Goal: Information Seeking & Learning: Learn about a topic

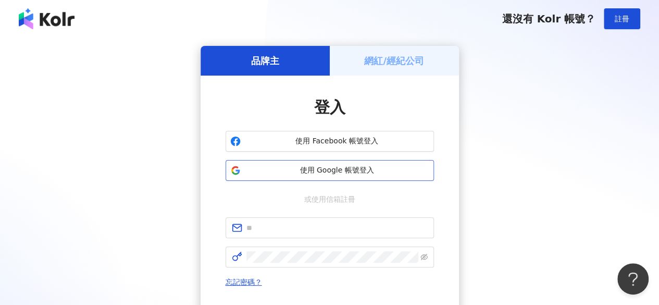
click at [319, 179] on button "使用 Google 帳號登入" at bounding box center [330, 170] width 209 height 21
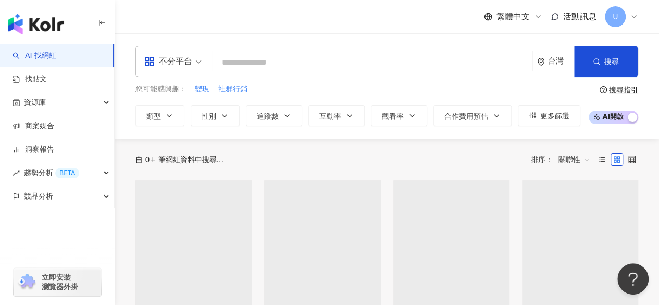
click at [449, 14] on div "繁體中文 活動訊息 U" at bounding box center [387, 16] width 503 height 33
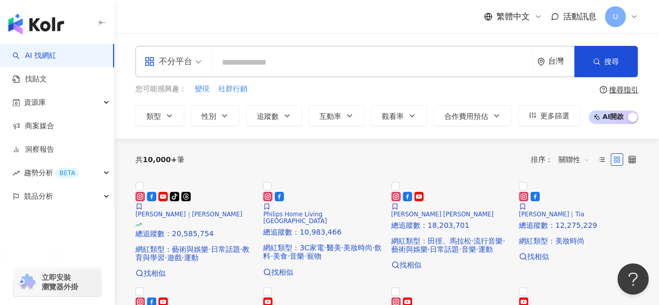
click at [197, 65] on span "不分平台" at bounding box center [172, 61] width 57 height 17
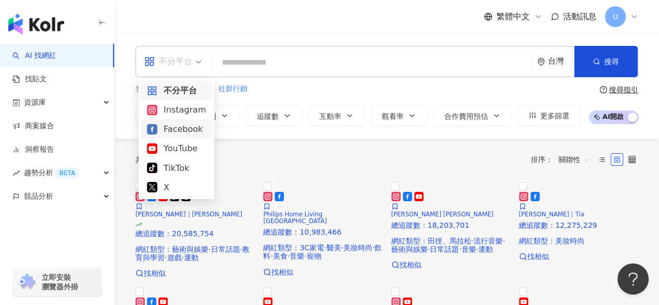
click at [188, 135] on div "Facebook" at bounding box center [176, 129] width 59 height 13
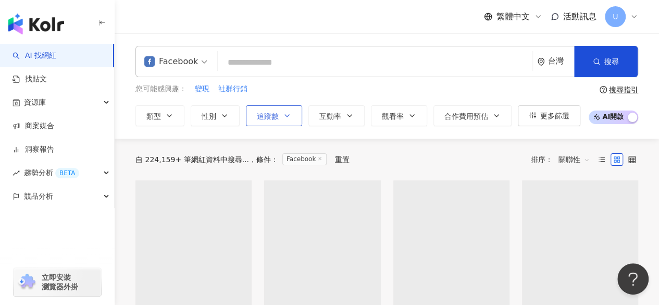
click at [285, 113] on icon "button" at bounding box center [287, 116] width 8 height 8
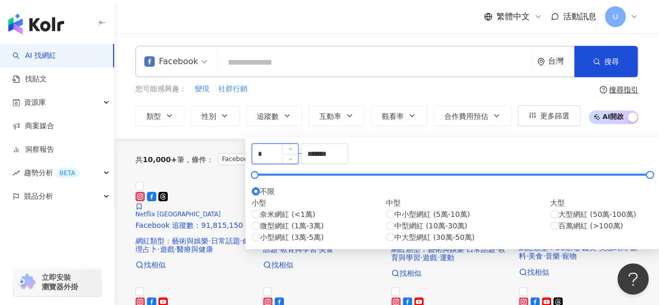
click at [298, 158] on input "*" at bounding box center [275, 154] width 46 height 20
type input "*****"
click at [348, 164] on input "*******" at bounding box center [325, 154] width 46 height 20
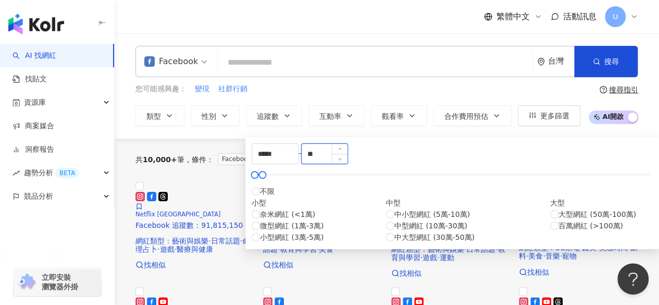
type input "*"
type input "*****"
click at [355, 92] on div "您可能感興趣： 變現 社群行銷" at bounding box center [358, 88] width 445 height 11
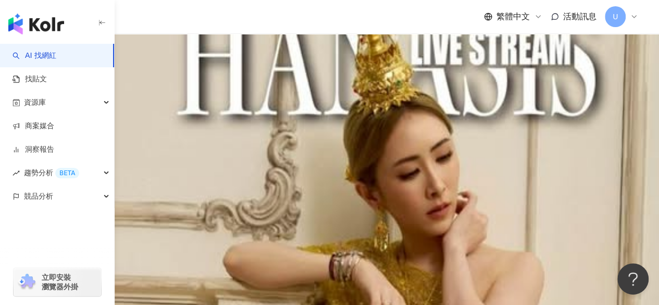
scroll to position [365, 0]
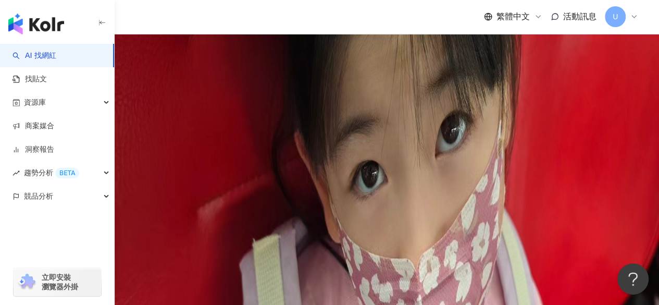
scroll to position [626, 0]
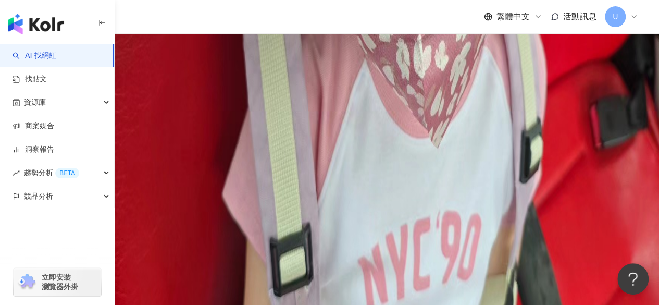
scroll to position [886, 0]
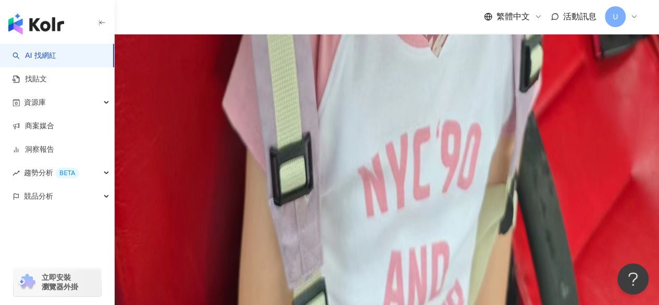
scroll to position [990, 0]
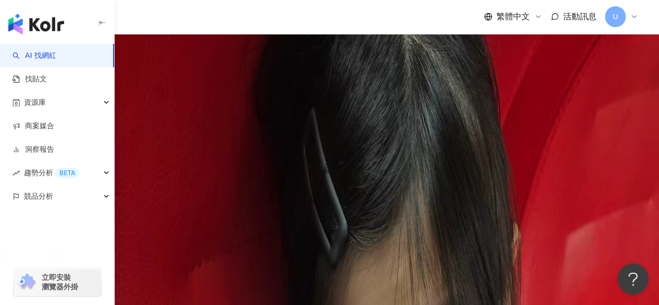
scroll to position [359, 0]
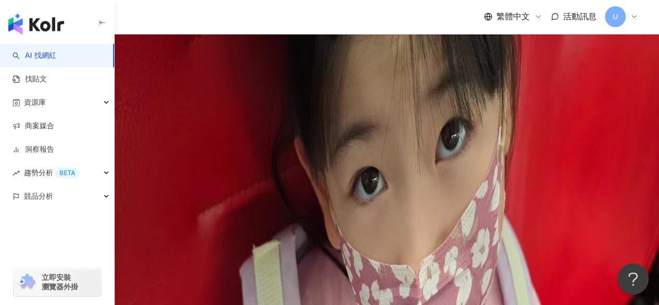
scroll to position [619, 0]
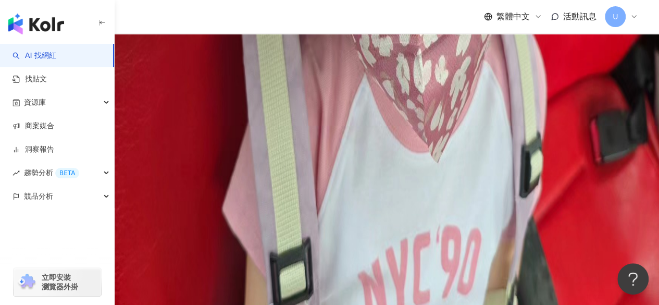
scroll to position [828, 0]
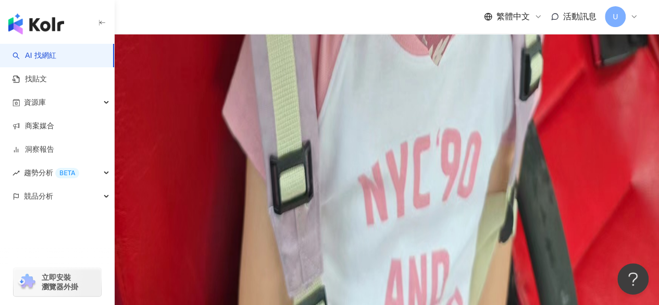
scroll to position [932, 0]
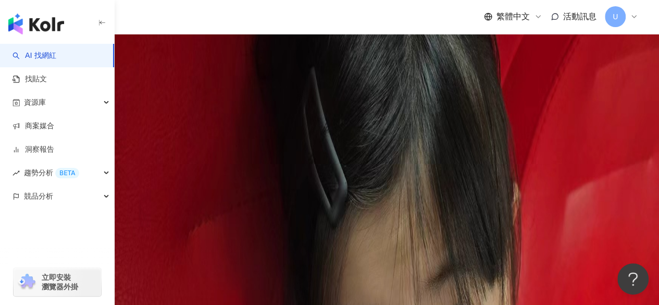
scroll to position [394, 0]
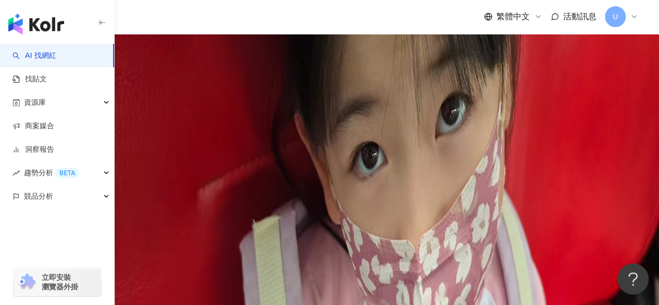
scroll to position [602, 0]
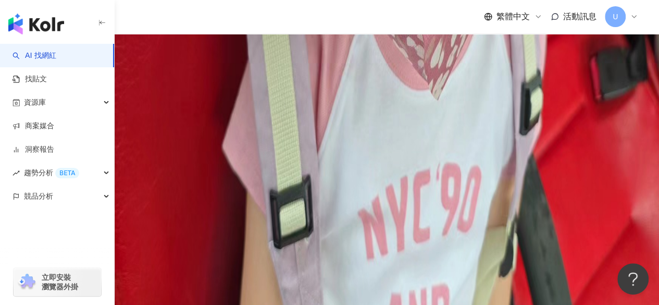
scroll to position [881, 0]
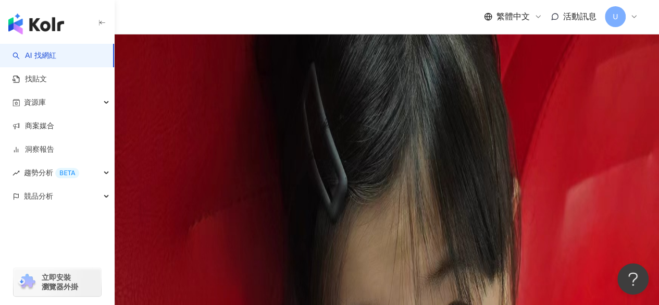
scroll to position [383, 0]
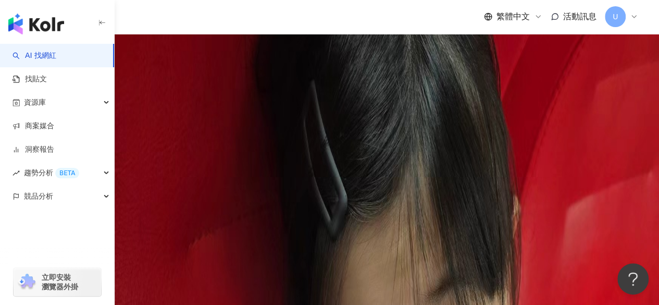
scroll to position [364, 0]
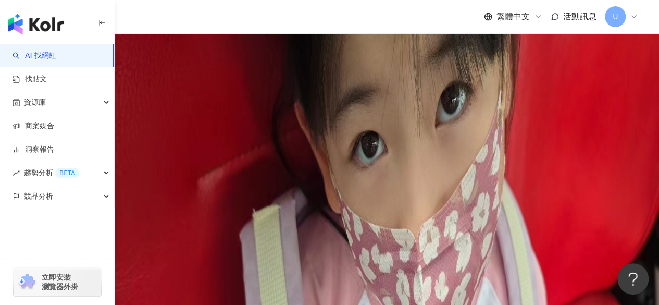
scroll to position [617, 0]
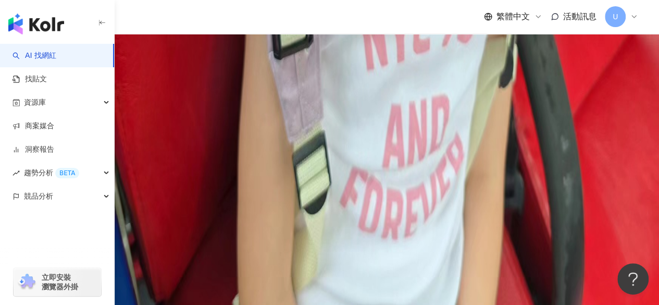
scroll to position [1078, 0]
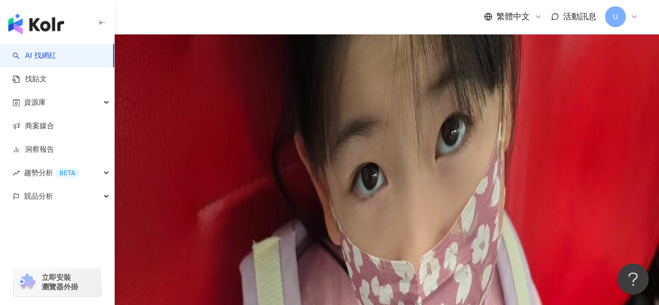
scroll to position [578, 0]
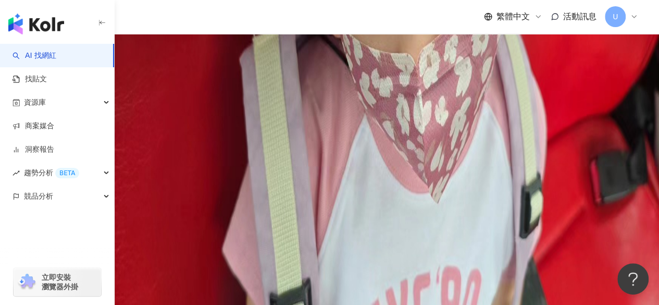
scroll to position [839, 0]
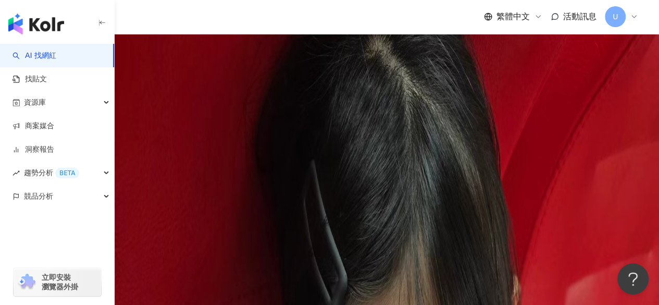
scroll to position [341, 0]
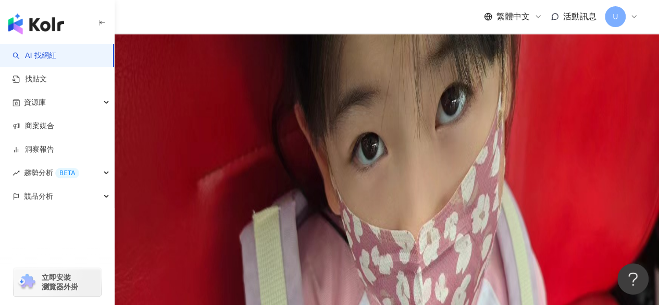
scroll to position [654, 0]
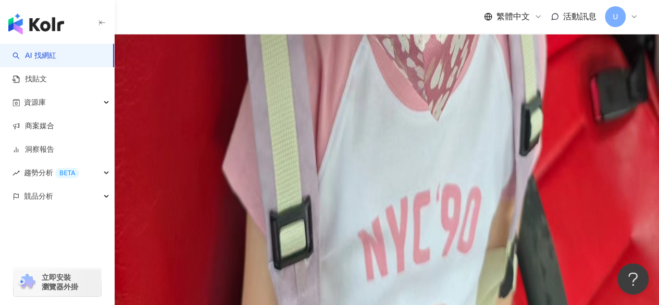
scroll to position [862, 0]
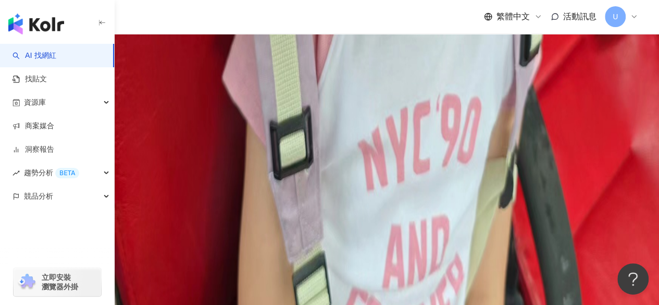
scroll to position [1071, 0]
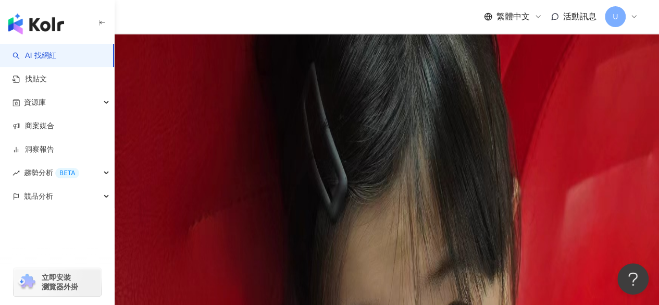
scroll to position [382, 0]
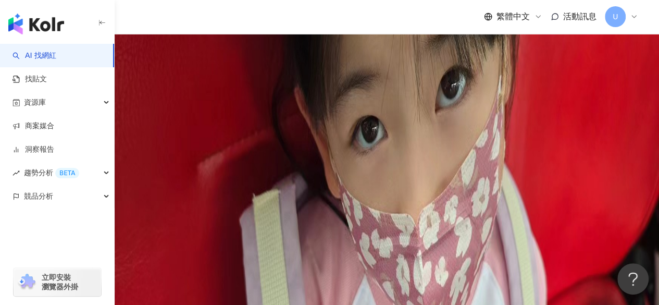
scroll to position [619, 0]
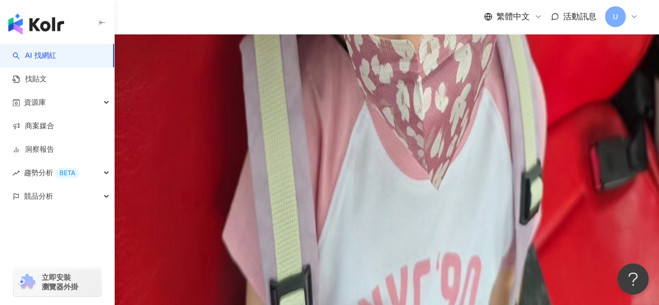
scroll to position [793, 0]
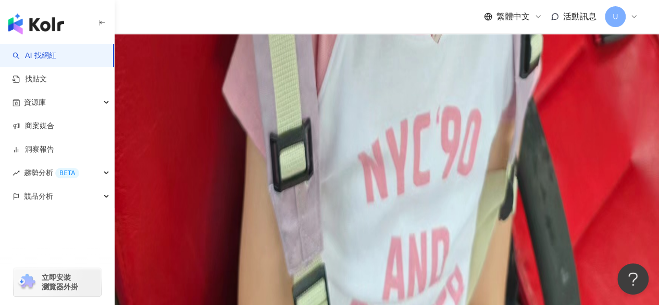
scroll to position [1000, 0]
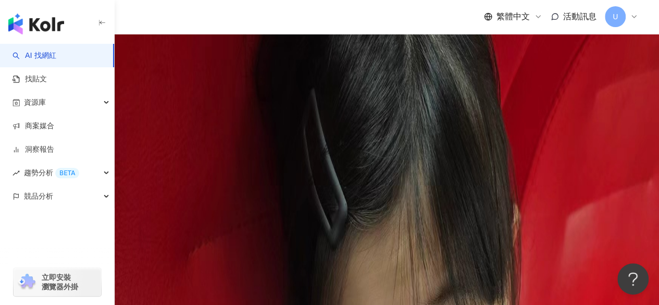
scroll to position [378, 0]
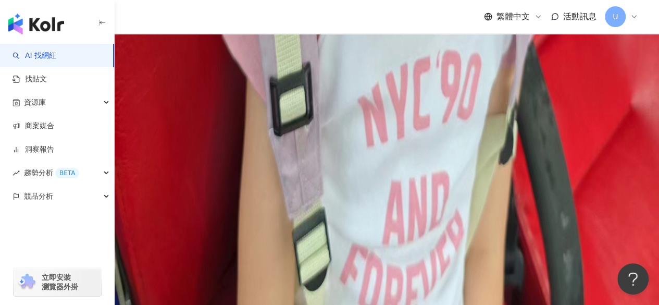
scroll to position [1003, 0]
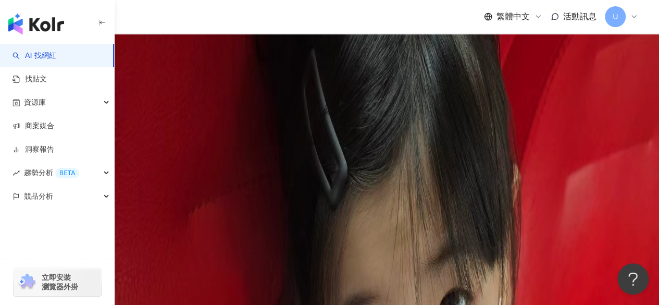
scroll to position [344, 0]
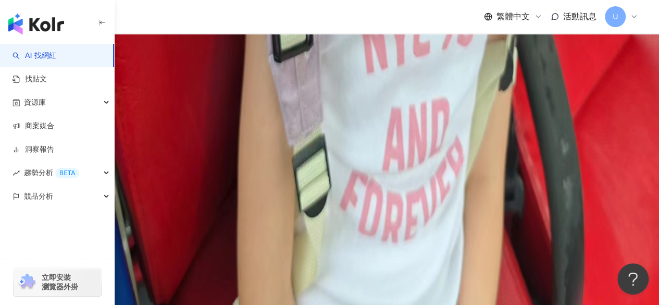
scroll to position [1070, 0]
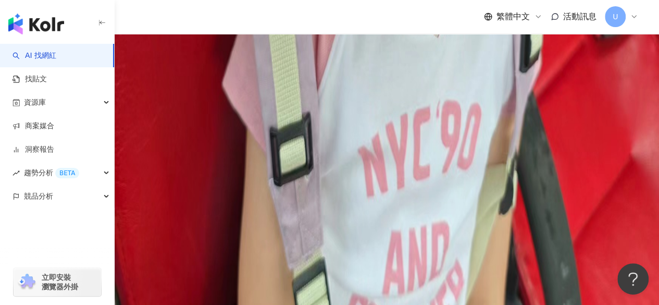
scroll to position [1049, 0]
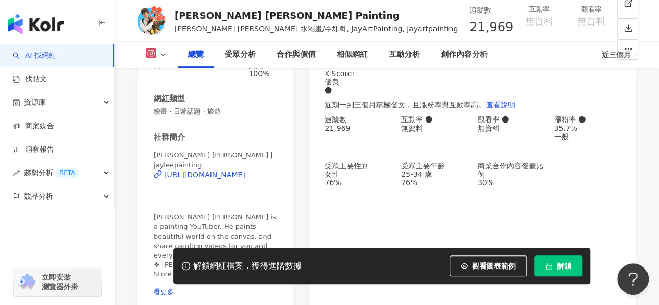
scroll to position [52, 0]
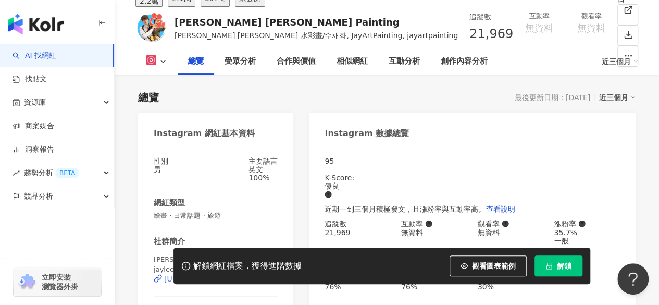
click at [207, 255] on div "Jay Lee | jayleepainting https://www.instagram.com/jayleepainting/" at bounding box center [216, 282] width 124 height 54
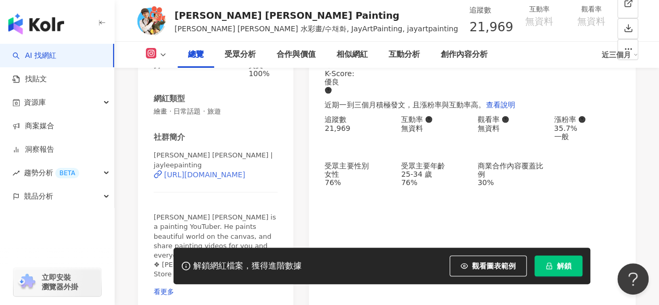
click at [222, 178] on div "https://www.instagram.com/jayleepainting/" at bounding box center [204, 174] width 81 height 8
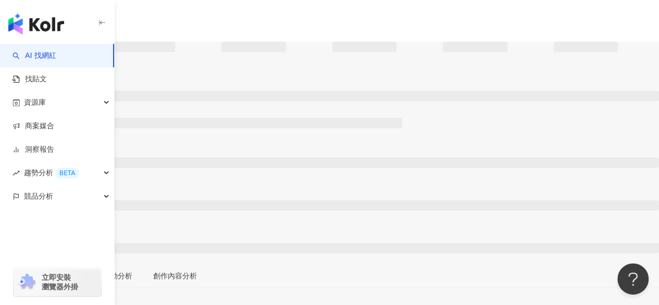
scroll to position [104, 0]
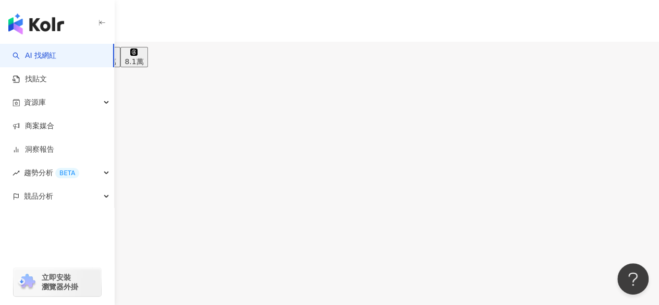
scroll to position [156, 0]
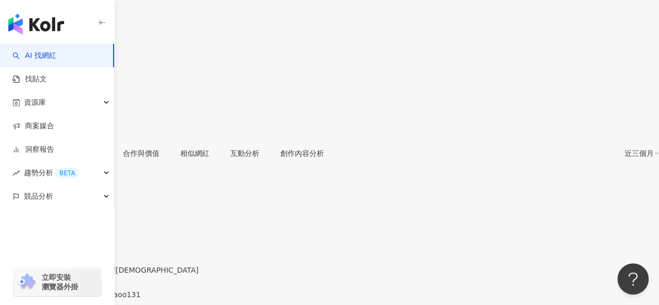
click at [92, 299] on div "[URL][DOMAIN_NAME]" at bounding box center [50, 303] width 81 height 8
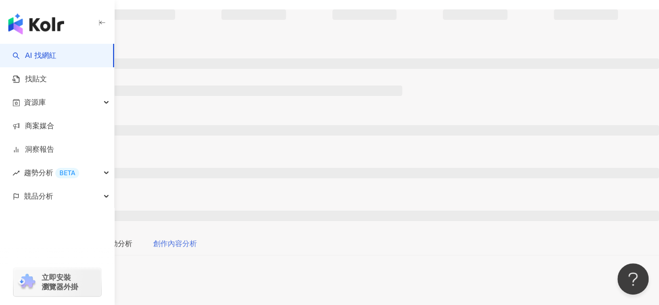
scroll to position [52, 0]
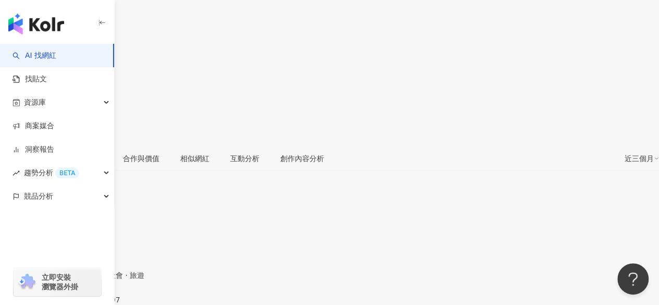
scroll to position [167, 0]
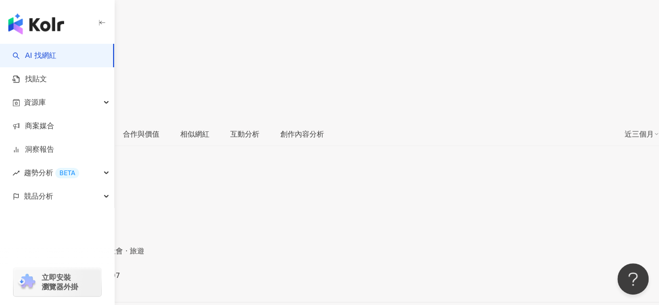
click at [92, 280] on div "https://www.instagram.com/musiclin_1107/" at bounding box center [50, 284] width 81 height 8
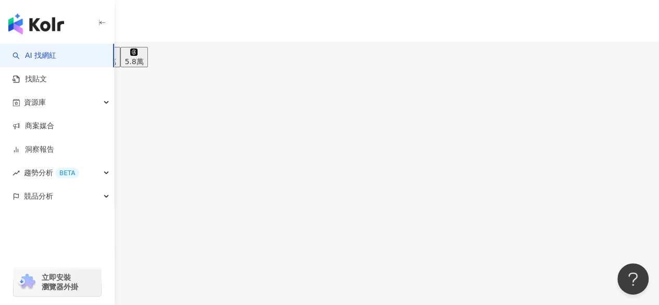
scroll to position [209, 0]
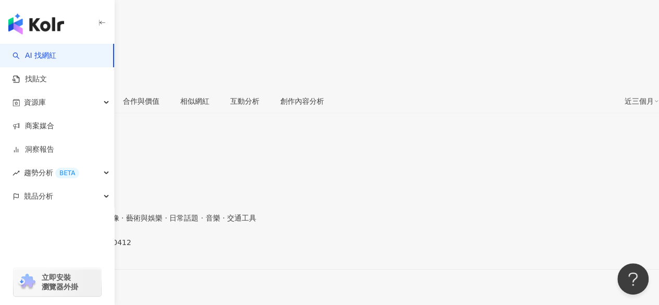
click at [92, 247] on div "https://www.instagram.com/lala._.0412/" at bounding box center [50, 251] width 81 height 8
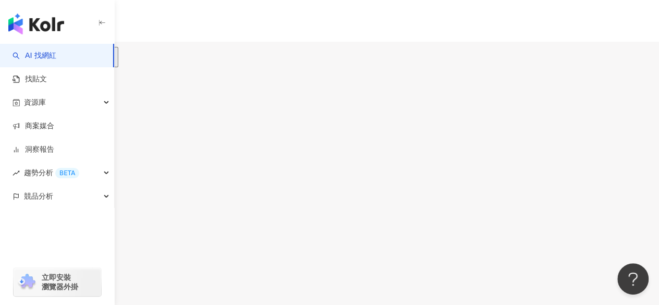
scroll to position [209, 0]
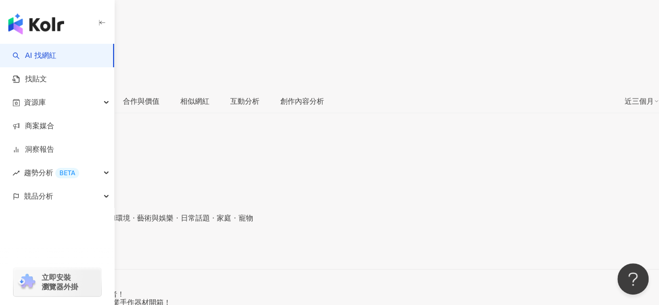
click at [92, 247] on div "[URL][DOMAIN_NAME]" at bounding box center [50, 251] width 81 height 8
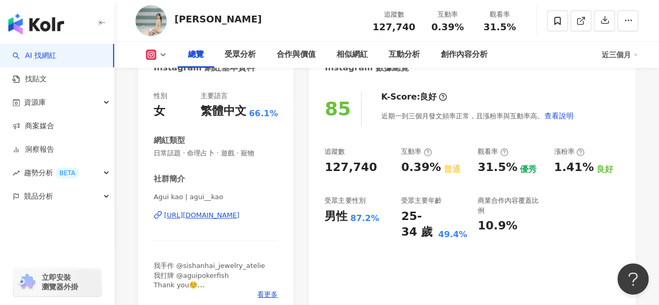
scroll to position [156, 0]
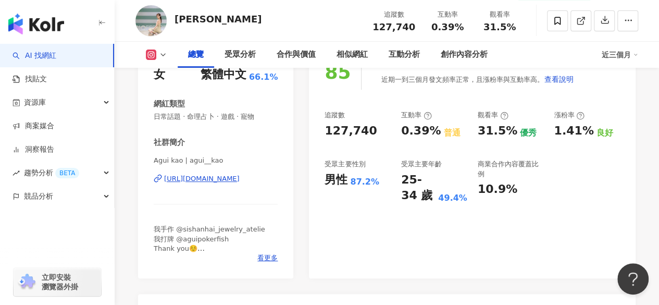
click at [212, 179] on div "https://www.instagram.com/agui__kao/" at bounding box center [202, 178] width 76 height 9
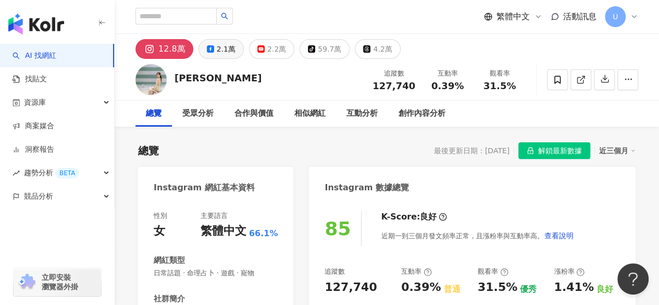
click at [217, 46] on div "2.1萬" at bounding box center [226, 49] width 19 height 15
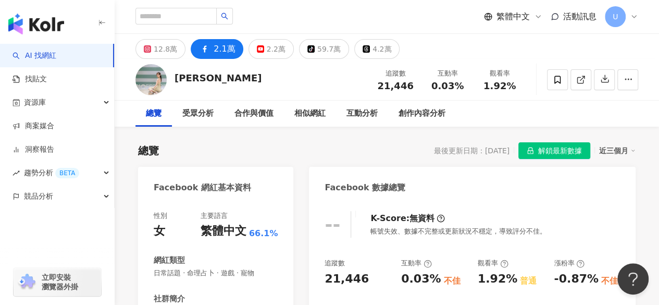
scroll to position [156, 0]
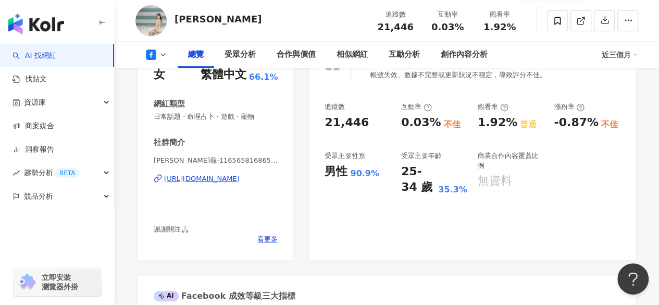
click at [197, 178] on div "https://www.facebook.com/116565816865132" at bounding box center [202, 178] width 76 height 9
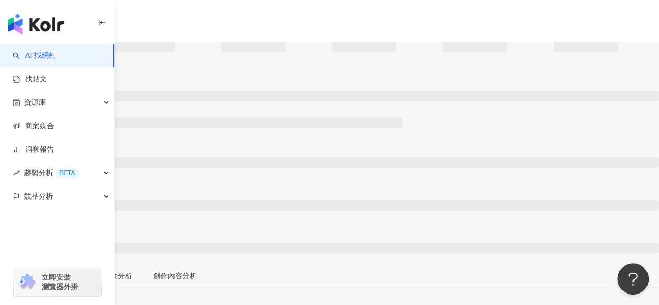
scroll to position [52, 0]
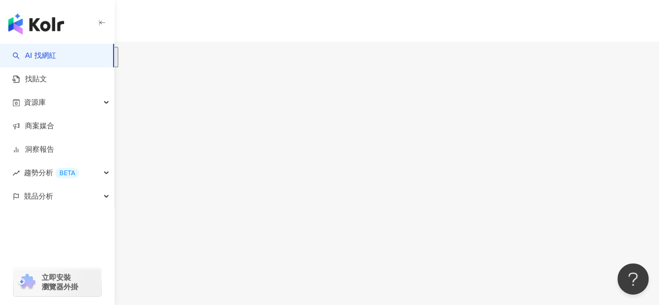
scroll to position [156, 0]
click at [92, 299] on div "[URL][DOMAIN_NAME]" at bounding box center [50, 303] width 81 height 8
click at [55, 57] on div "2.6萬" at bounding box center [45, 61] width 19 height 8
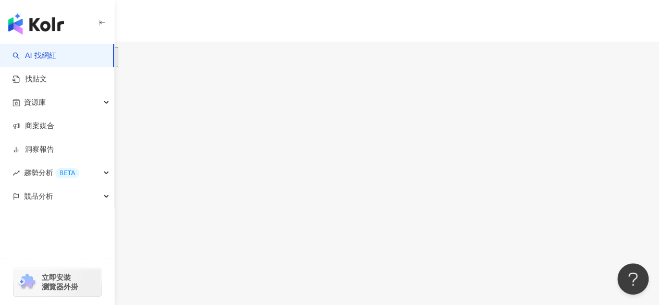
scroll to position [156, 0]
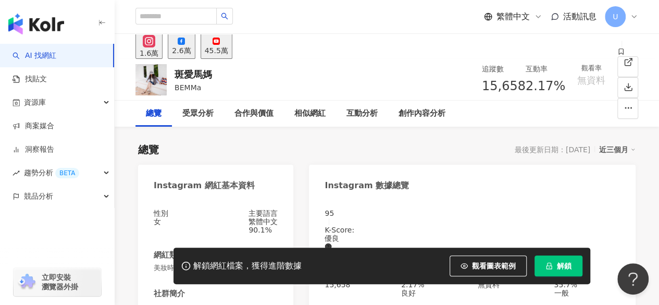
scroll to position [209, 0]
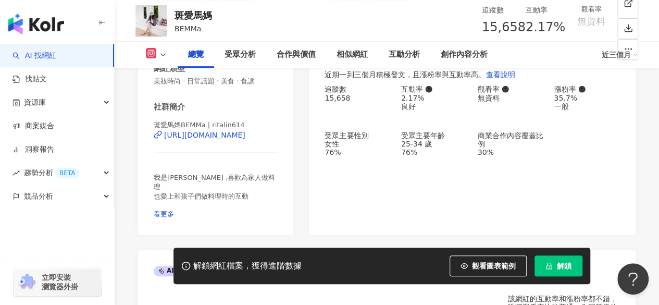
scroll to position [209, 0]
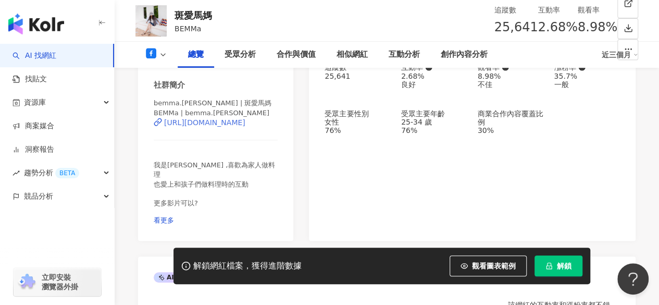
click at [200, 125] on div "https://www.facebook.com/392307588250043" at bounding box center [204, 122] width 81 height 8
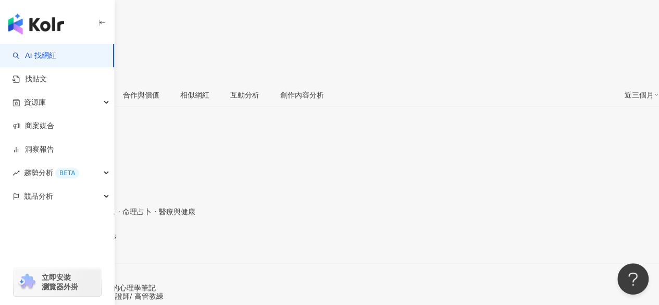
scroll to position [209, 0]
click at [213, 230] on div "雪力的心理學筆記 | sherrys_notes [URL][DOMAIN_NAME]" at bounding box center [329, 252] width 659 height 44
click at [92, 239] on div "[URL][DOMAIN_NAME]" at bounding box center [50, 243] width 81 height 8
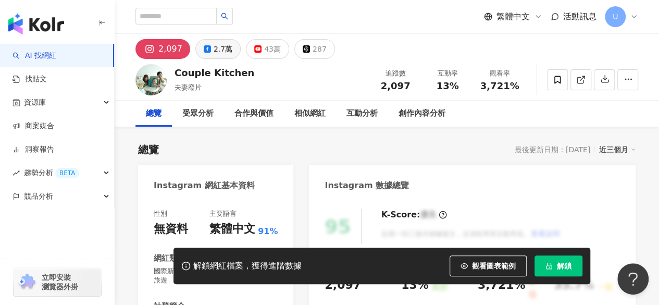
click at [214, 49] on div "2.7萬" at bounding box center [223, 49] width 19 height 15
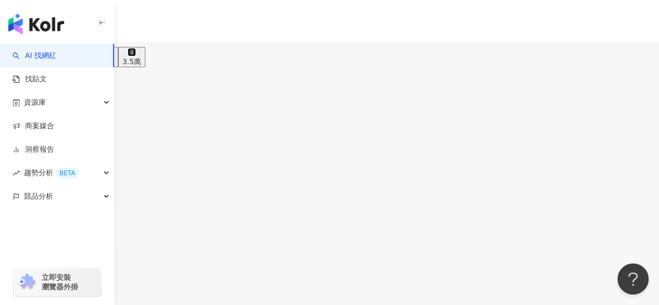
scroll to position [149, 0]
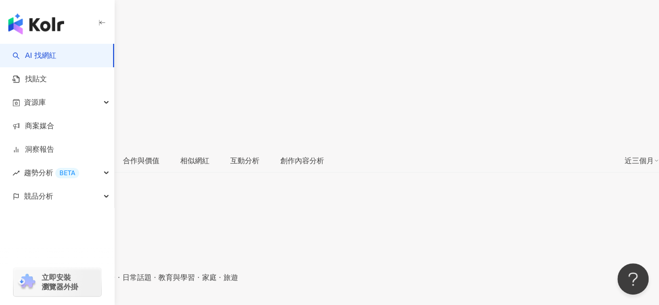
click at [92, 304] on div "https://www.instagram.com/queena_hsu_/" at bounding box center [50, 311] width 81 height 8
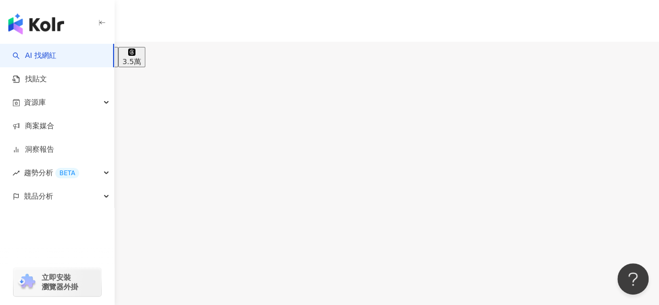
click at [55, 57] on div "3.1萬" at bounding box center [45, 61] width 19 height 8
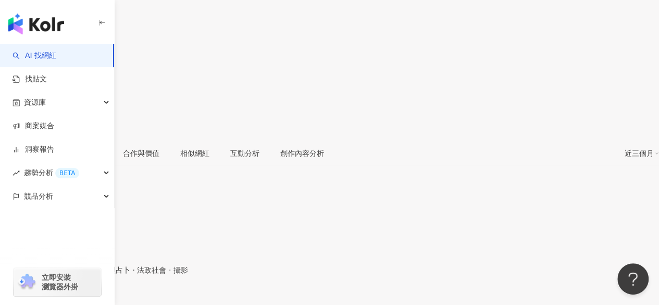
click at [92, 299] on div "https://www.instagram.com/cut530530/" at bounding box center [50, 303] width 81 height 8
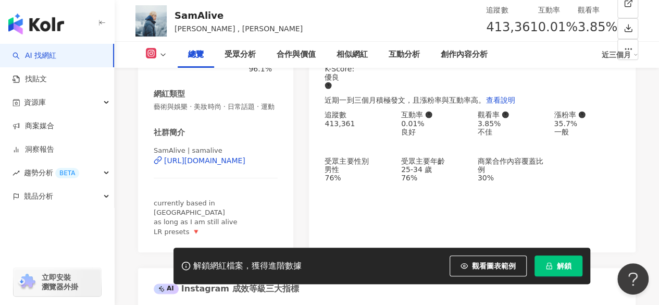
scroll to position [162, 0]
click at [215, 164] on div "[URL][DOMAIN_NAME]" at bounding box center [204, 159] width 81 height 8
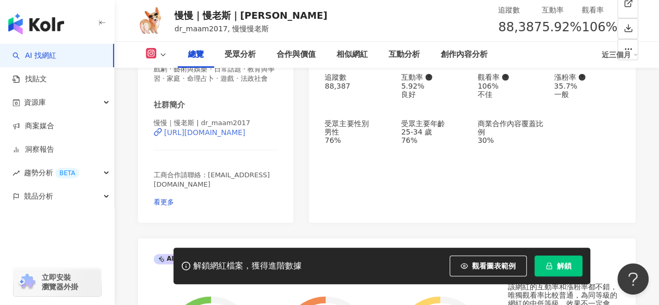
scroll to position [217, 0]
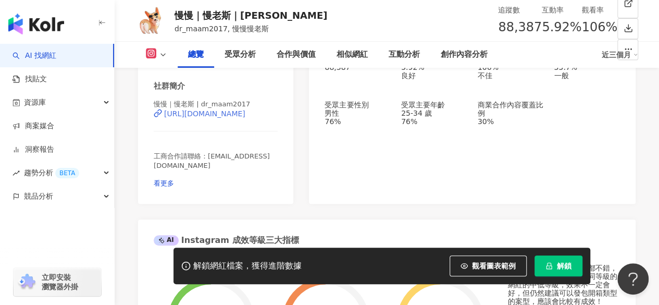
click at [205, 118] on div "[URL][DOMAIN_NAME]" at bounding box center [204, 113] width 81 height 8
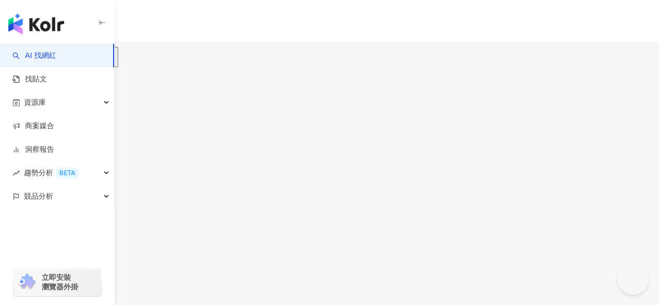
click at [59, 47] on button "2.7萬" at bounding box center [45, 57] width 27 height 20
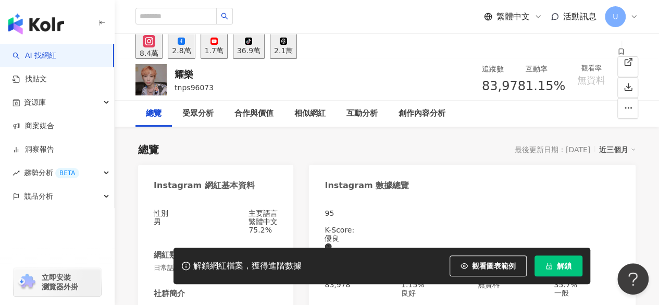
scroll to position [156, 0]
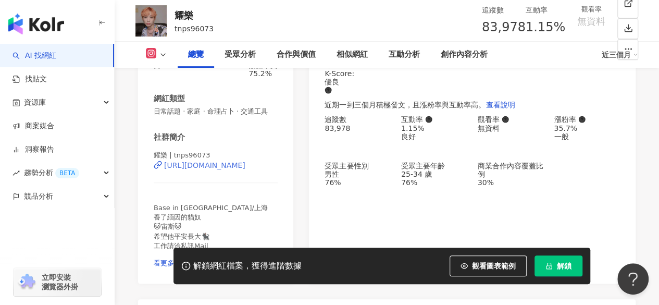
click at [217, 169] on div "[URL][DOMAIN_NAME]" at bounding box center [204, 165] width 81 height 8
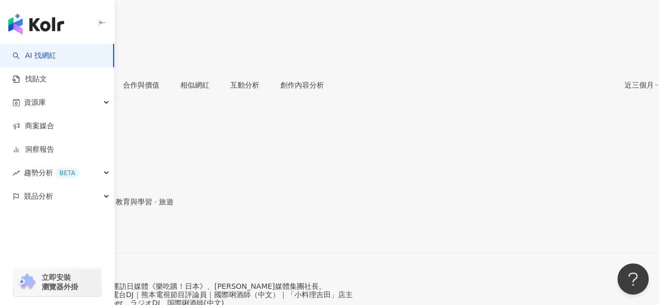
scroll to position [209, 0]
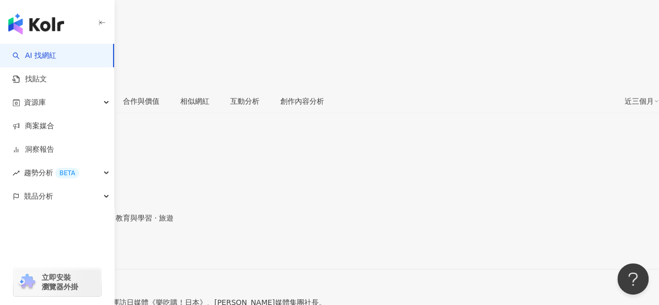
click at [92, 247] on div "[URL][DOMAIN_NAME]" at bounding box center [50, 251] width 81 height 8
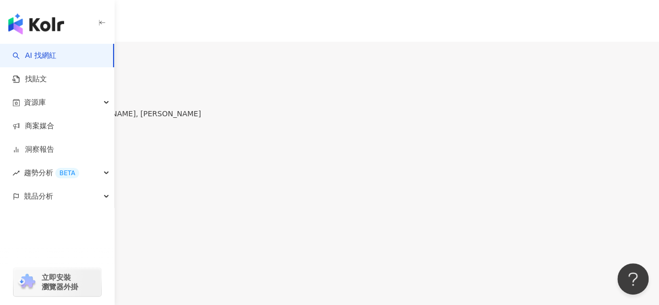
scroll to position [151, 0]
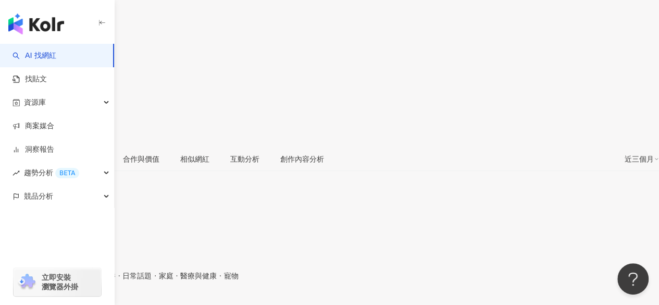
click at [92, 304] on div "[URL][DOMAIN_NAME]" at bounding box center [50, 309] width 81 height 8
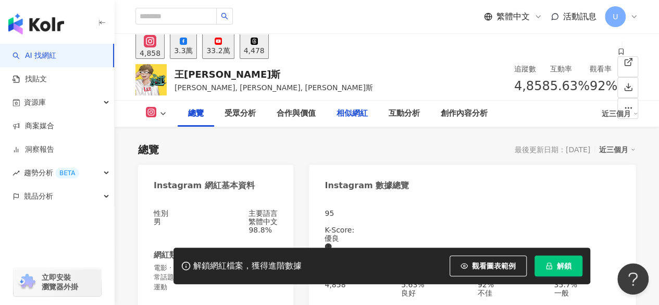
click at [193, 51] on div "3.3萬" at bounding box center [183, 50] width 19 height 8
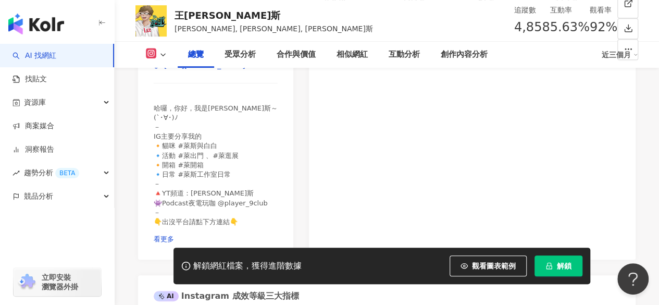
scroll to position [261, 0]
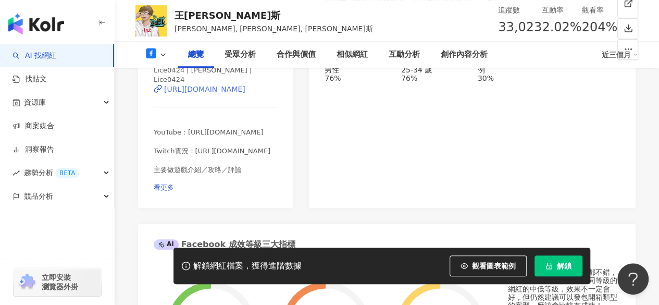
click at [218, 93] on div "[URL][DOMAIN_NAME]" at bounding box center [204, 89] width 81 height 8
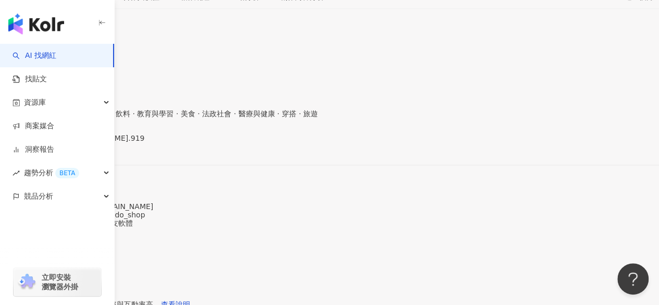
scroll to position [261, 0]
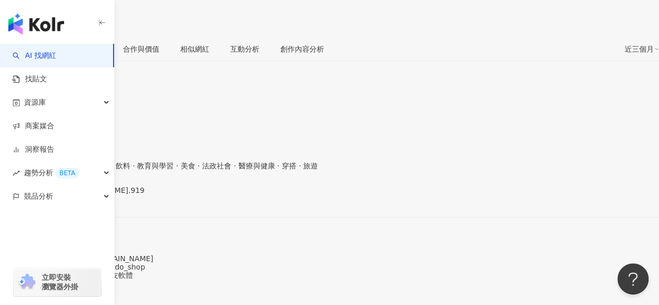
click at [92, 195] on div "[URL][DOMAIN_NAME]" at bounding box center [50, 199] width 81 height 8
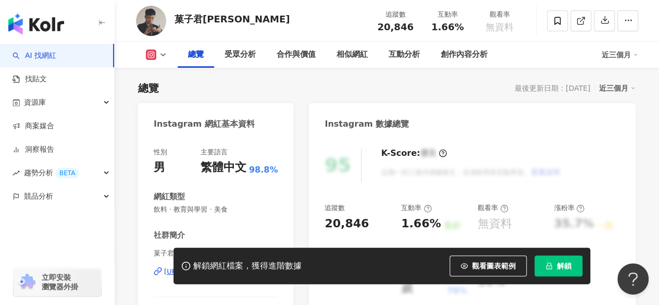
scroll to position [104, 0]
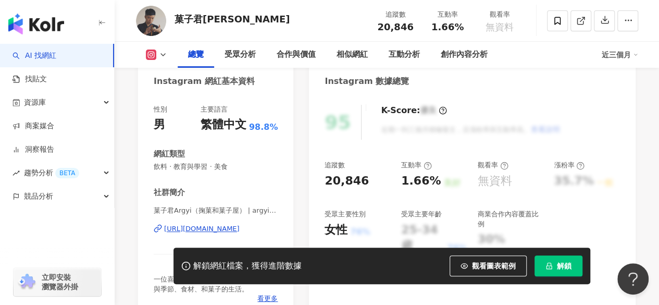
click at [214, 230] on div "https://www.instagram.com/argyi_wagashi/" at bounding box center [202, 228] width 76 height 9
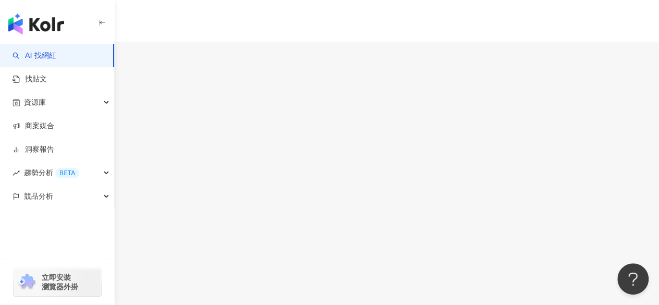
scroll to position [156, 0]
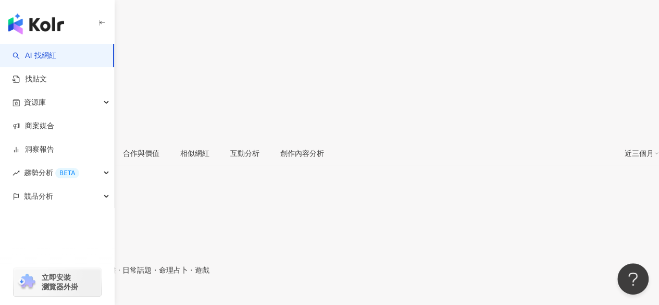
click at [92, 299] on div "[URL][DOMAIN_NAME]" at bounding box center [50, 303] width 81 height 8
click at [92, 299] on div "https://www.instagram.com/catty0807/" at bounding box center [50, 303] width 81 height 8
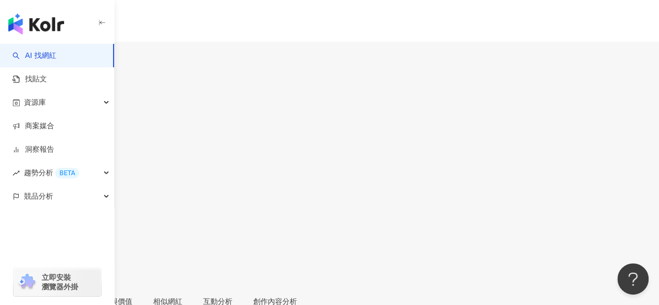
scroll to position [209, 0]
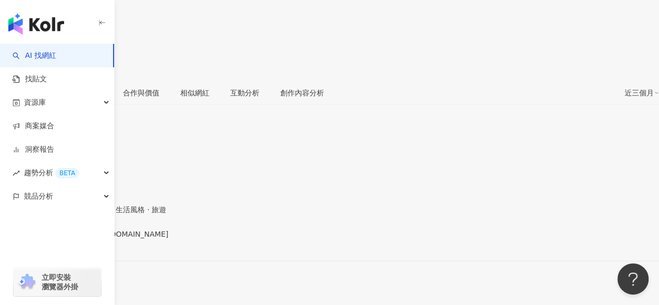
click at [92, 239] on div "https://www.facebook.com/104950824452537" at bounding box center [50, 243] width 81 height 8
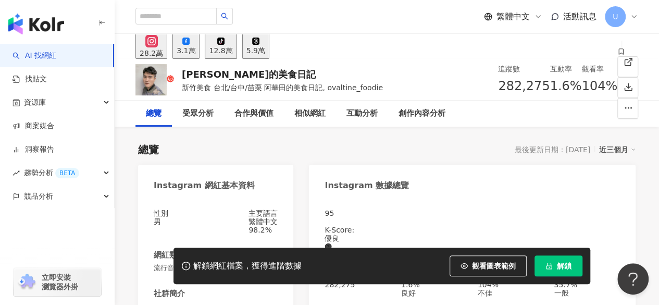
scroll to position [209, 0]
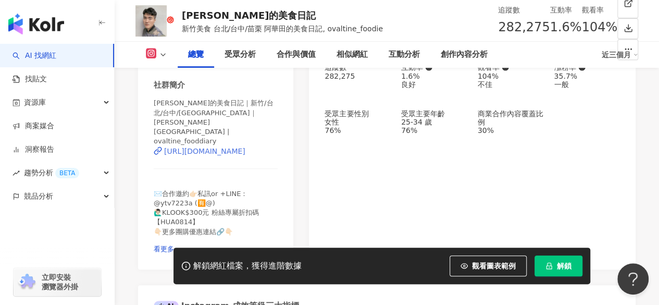
click at [211, 147] on div "[URL][DOMAIN_NAME]" at bounding box center [204, 151] width 81 height 8
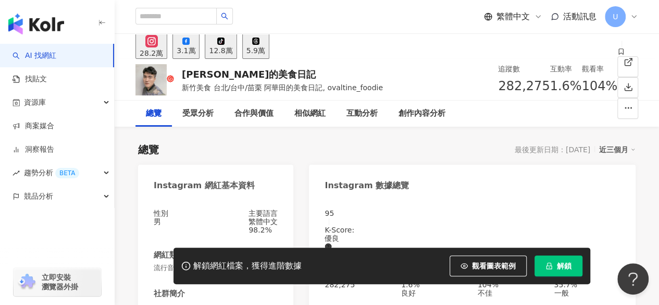
click at [195, 53] on div "3.1萬" at bounding box center [186, 50] width 19 height 8
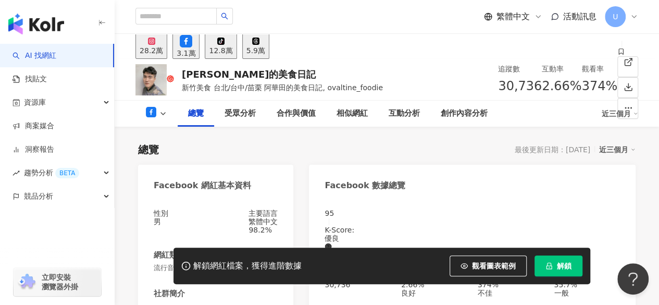
scroll to position [156, 0]
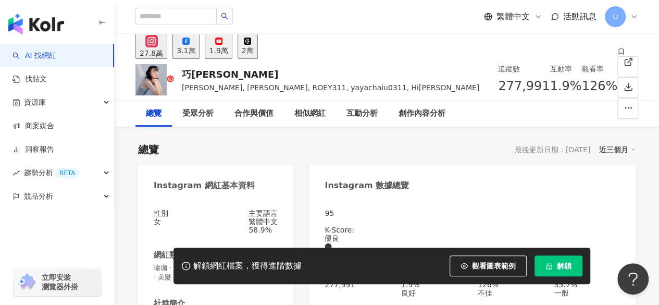
scroll to position [156, 0]
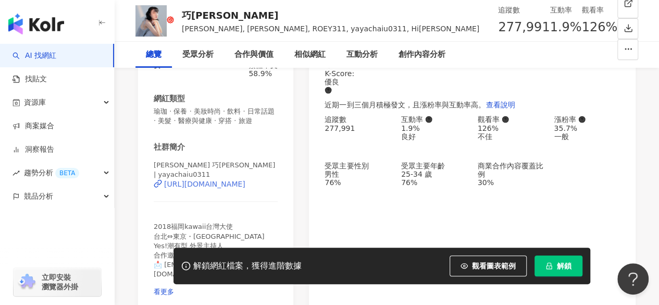
click at [229, 180] on div "[URL][DOMAIN_NAME]" at bounding box center [204, 184] width 81 height 8
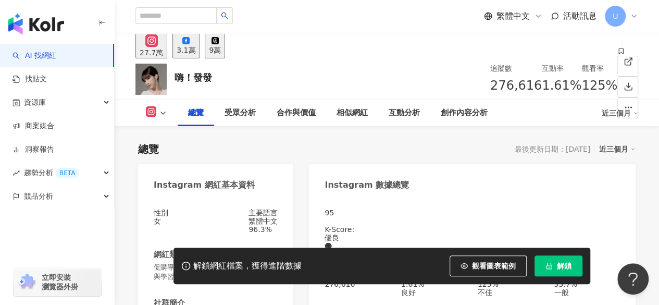
scroll to position [156, 0]
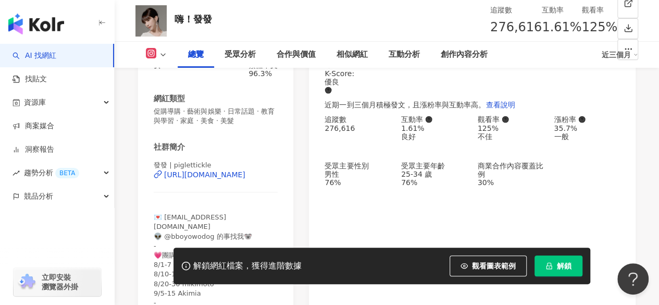
click at [213, 179] on div "https://www.instagram.com/piglettickle/" at bounding box center [204, 174] width 81 height 8
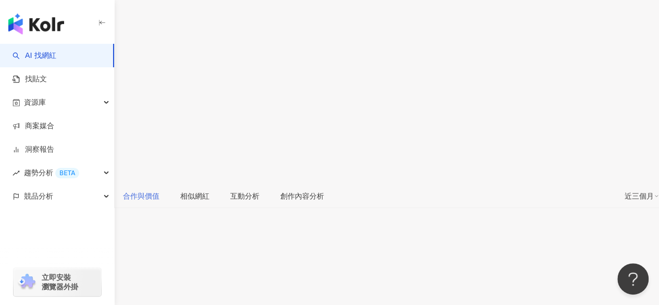
scroll to position [156, 0]
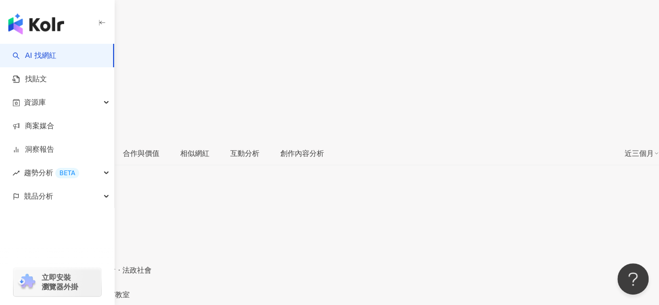
click at [92, 299] on div "[URL][DOMAIN_NAME]" at bounding box center [50, 303] width 81 height 8
click at [92, 299] on div "https://www.facebook.com/1406401629444668" at bounding box center [50, 303] width 81 height 8
click at [92, 299] on div "[URL][DOMAIN_NAME]" at bounding box center [50, 303] width 81 height 8
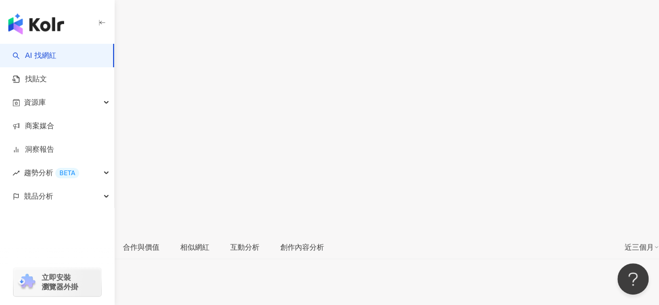
scroll to position [0, 0]
click at [44, 48] on icon at bounding box center [40, 51] width 7 height 7
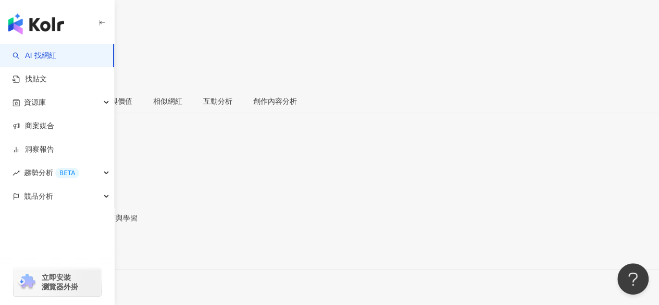
click at [92, 247] on div "[URL][DOMAIN_NAME]" at bounding box center [50, 251] width 81 height 8
click at [55, 57] on div "3.1萬" at bounding box center [45, 61] width 19 height 8
click at [82, 57] on div "2.9萬" at bounding box center [72, 61] width 19 height 8
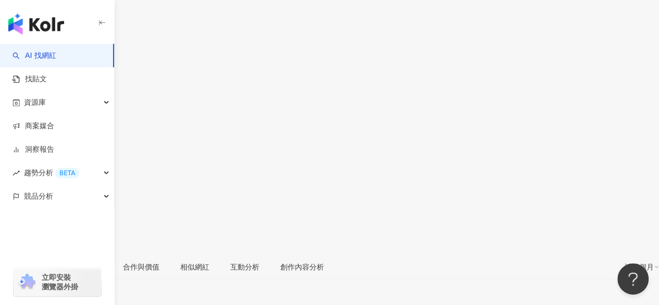
scroll to position [156, 0]
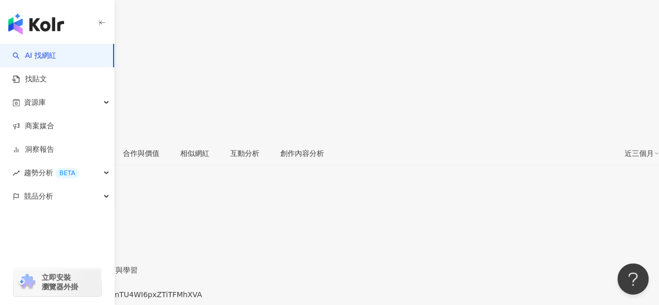
click at [92, 299] on div "https://www.youtube.com/channel/UCjzCnTU4WI6pxZTiTFMhXVA" at bounding box center [50, 303] width 81 height 8
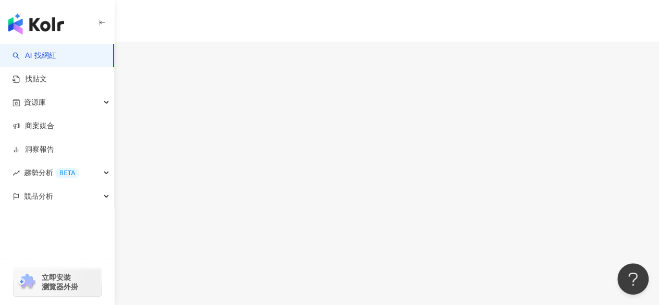
scroll to position [156, 0]
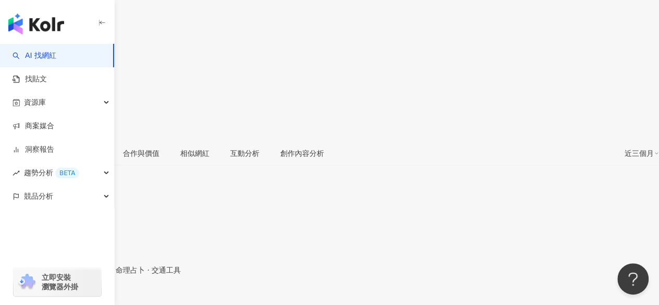
click at [92, 299] on div "[URL][DOMAIN_NAME]" at bounding box center [50, 303] width 81 height 8
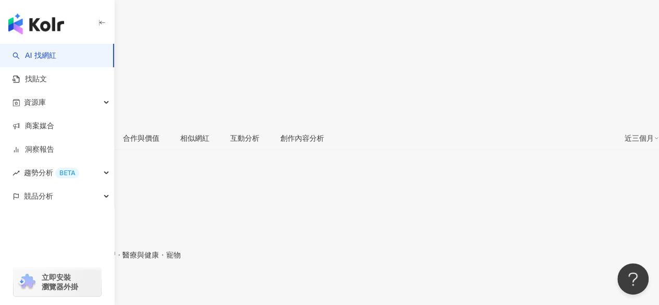
scroll to position [172, 0]
click at [92, 284] on div "[URL][DOMAIN_NAME]" at bounding box center [50, 288] width 81 height 8
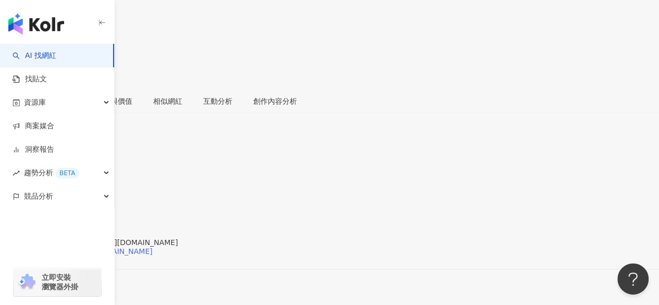
click at [153, 247] on div "[URL][DOMAIN_NAME][DOMAIN_NAME]" at bounding box center [81, 251] width 142 height 8
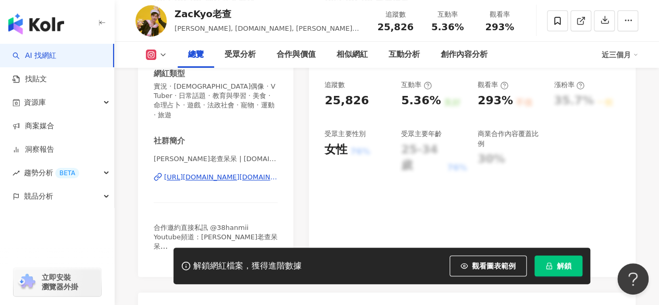
scroll to position [209, 0]
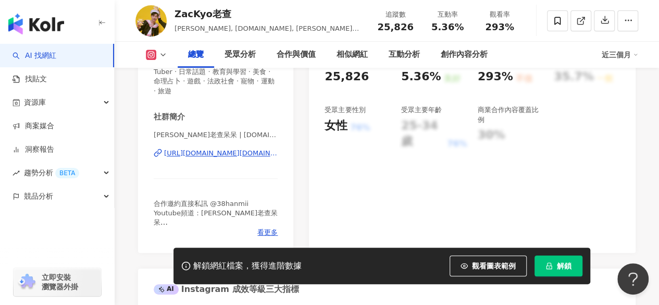
click at [224, 149] on div "https://www.instagram.com/zackyo.tw/" at bounding box center [221, 153] width 114 height 9
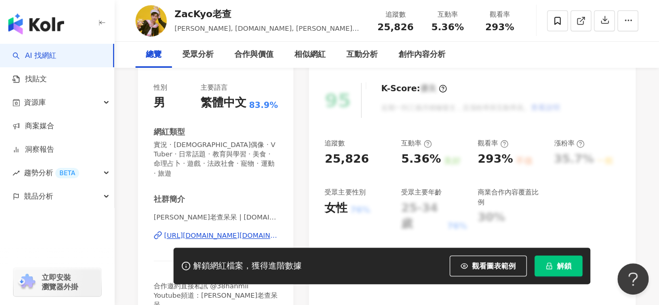
scroll to position [0, 0]
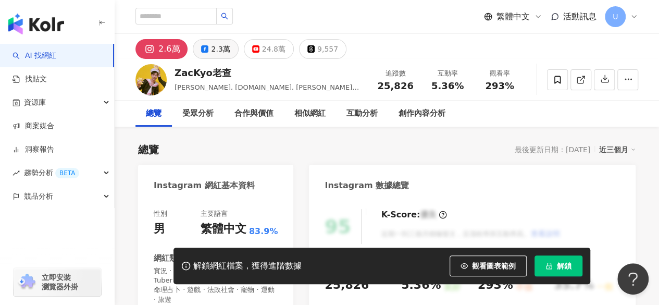
click at [212, 51] on div "2.3萬" at bounding box center [220, 49] width 19 height 15
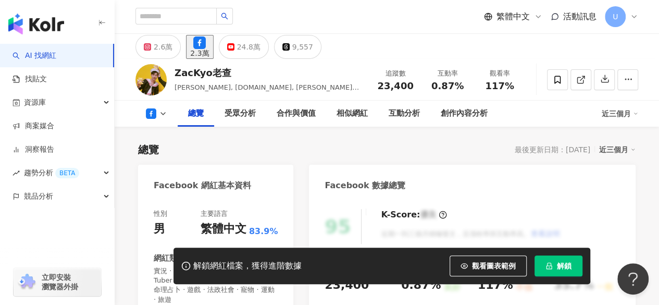
scroll to position [156, 0]
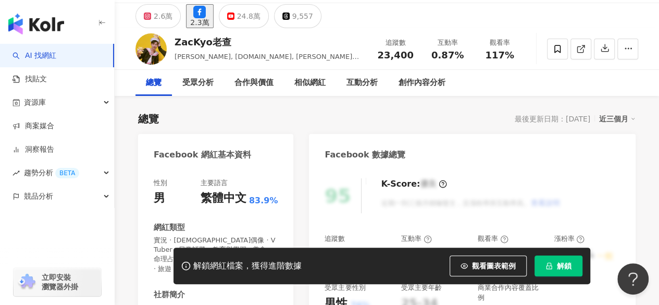
scroll to position [144, 0]
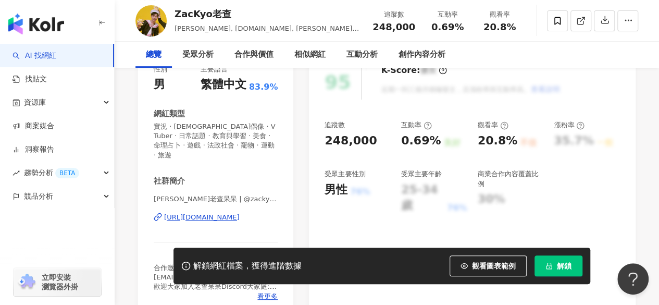
click at [206, 213] on div "https://www.youtube.com/channel/UC8ZFjwP46BoXvvtRTWoHnfw" at bounding box center [202, 217] width 76 height 9
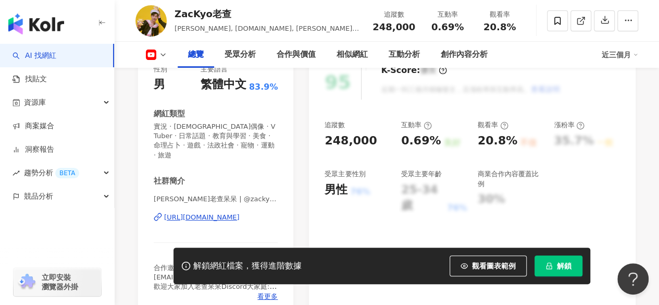
scroll to position [156, 0]
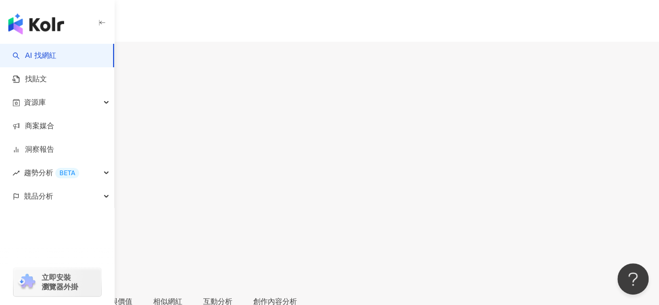
click at [430, 10] on div "繁體中文 活動訊息 U" at bounding box center [329, 104] width 659 height 209
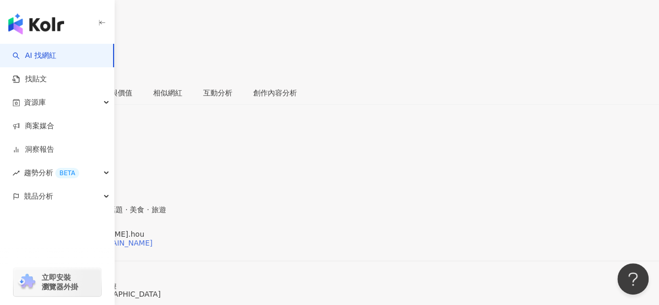
click at [153, 239] on div "https://www.instagram.com/raymond.hou/" at bounding box center [81, 243] width 142 height 8
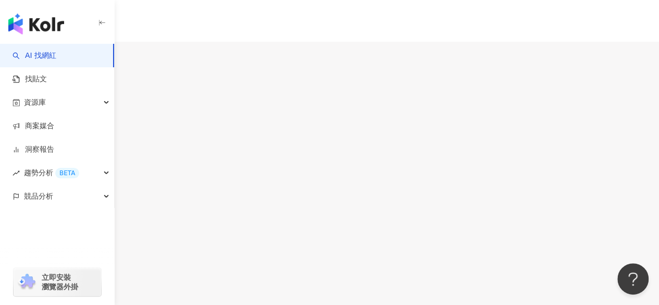
scroll to position [156, 0]
click at [92, 299] on div "[URL][DOMAIN_NAME]" at bounding box center [50, 303] width 81 height 8
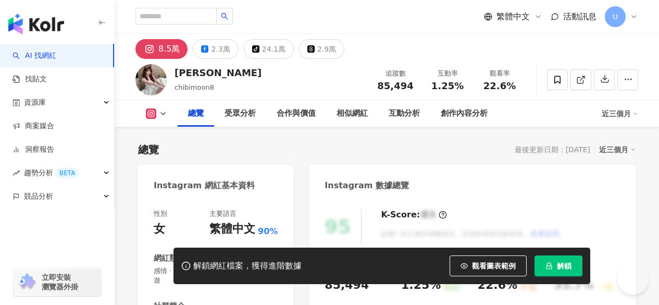
click at [451, 23] on div "繁體中文 活動訊息 U" at bounding box center [387, 16] width 503 height 33
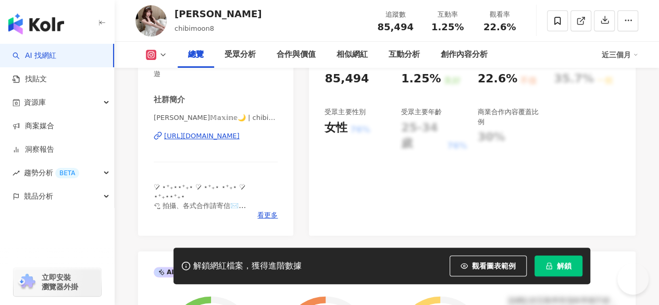
click at [240, 134] on div "https://www.instagram.com/chibimoon8/" at bounding box center [202, 135] width 76 height 9
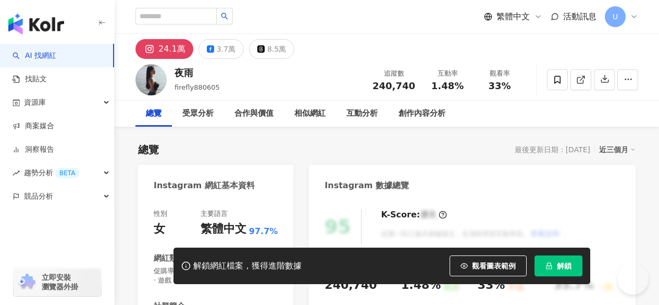
scroll to position [209, 0]
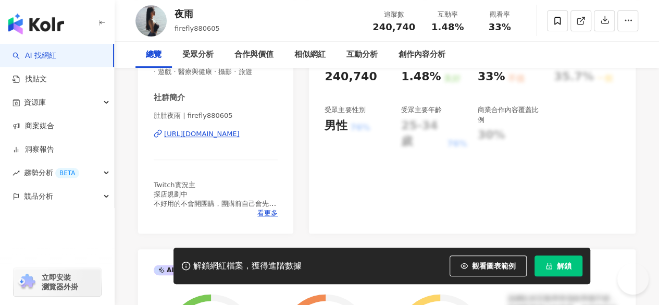
click at [219, 139] on div "https://www.instagram.com/firefly880605/" at bounding box center [202, 133] width 76 height 9
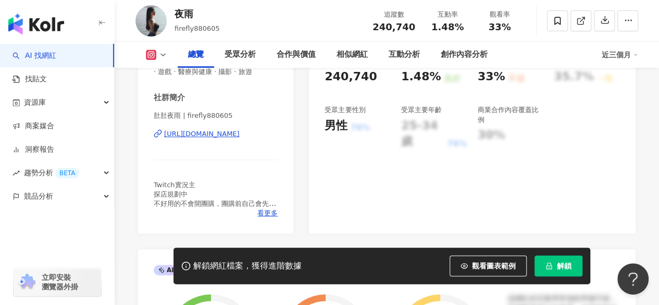
scroll to position [0, 0]
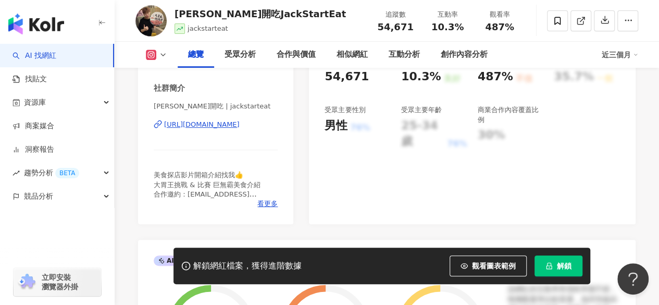
click at [228, 124] on div "https://www.instagram.com/jackstarteat/" at bounding box center [202, 124] width 76 height 9
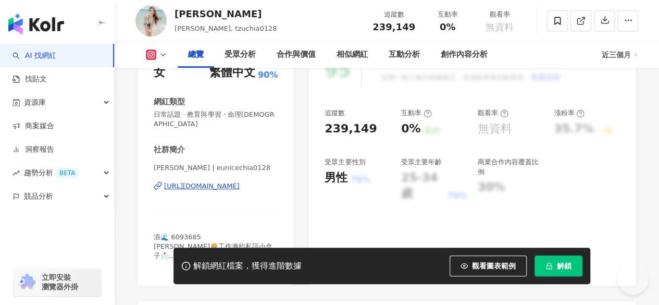
scroll to position [156, 0]
click at [213, 181] on div "https://www.instagram.com/eunicechia0128/" at bounding box center [202, 185] width 76 height 9
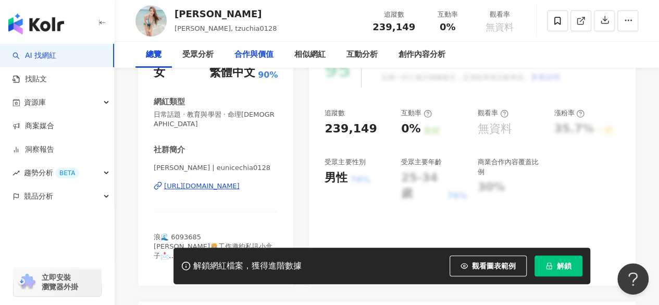
scroll to position [0, 0]
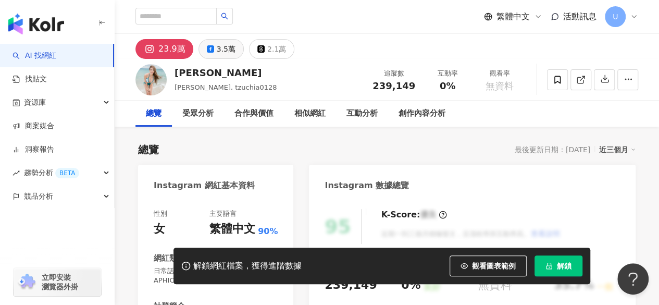
click at [219, 52] on div "3.5萬" at bounding box center [226, 49] width 19 height 15
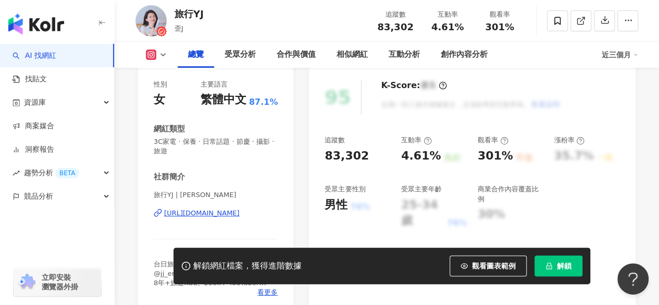
click at [218, 215] on div "https://www.instagram.com/yjjaney/" at bounding box center [202, 213] width 76 height 9
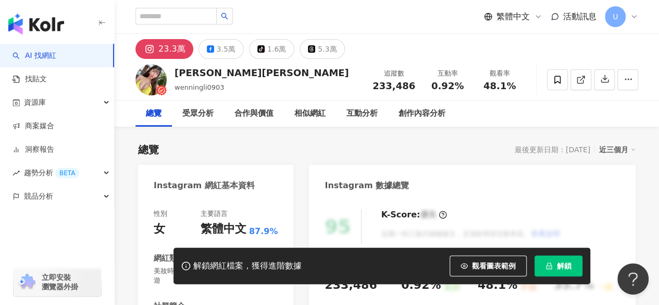
scroll to position [209, 0]
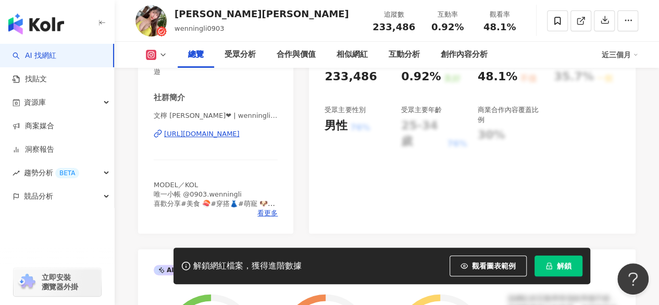
click at [219, 134] on div "https://www.instagram.com/wenningli0903/" at bounding box center [202, 133] width 76 height 9
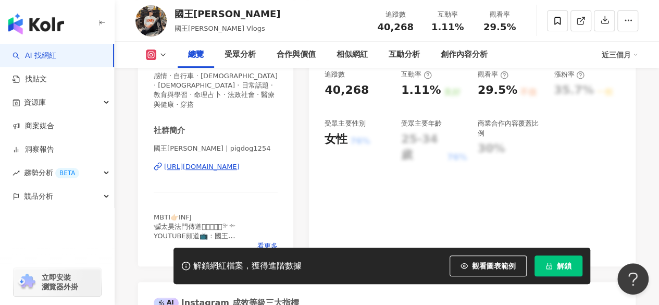
scroll to position [209, 0]
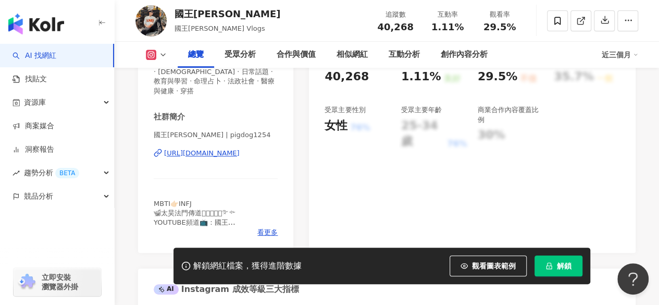
click at [229, 149] on div "https://www.instagram.com/pigdog1254/" at bounding box center [202, 153] width 76 height 9
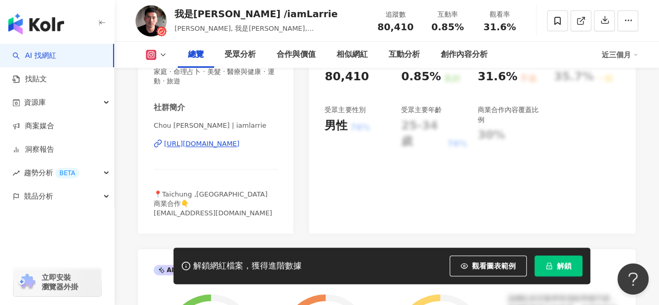
click at [224, 141] on div "https://www.instagram.com/iamlarrie/" at bounding box center [202, 143] width 76 height 9
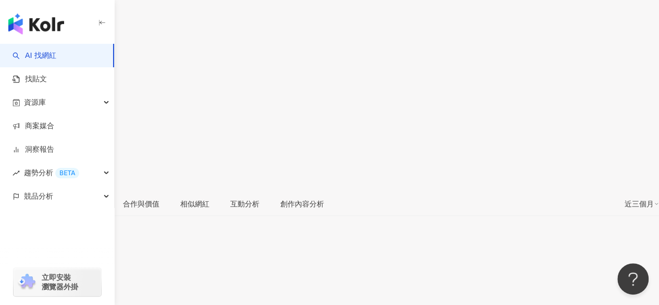
scroll to position [120, 0]
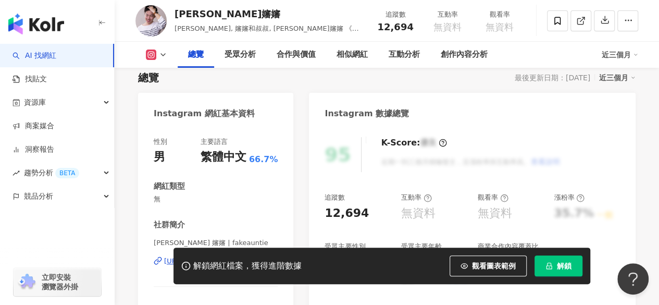
scroll to position [52, 0]
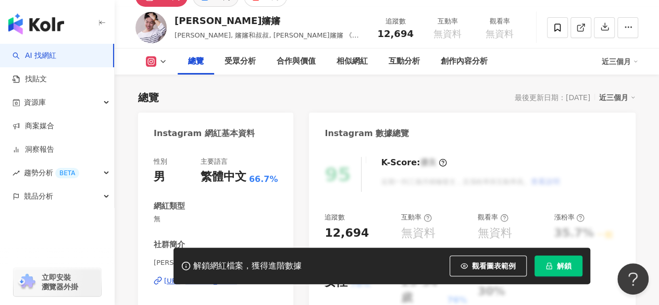
click at [207, 276] on div "https://www.facebook.com/837621342935322" at bounding box center [202, 280] width 76 height 9
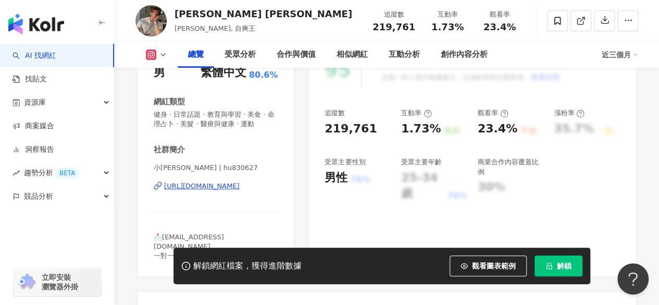
click at [218, 191] on div "https://www.instagram.com/hu830627/" at bounding box center [202, 185] width 76 height 9
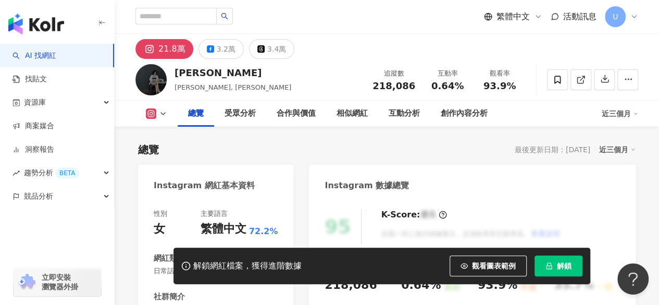
scroll to position [209, 0]
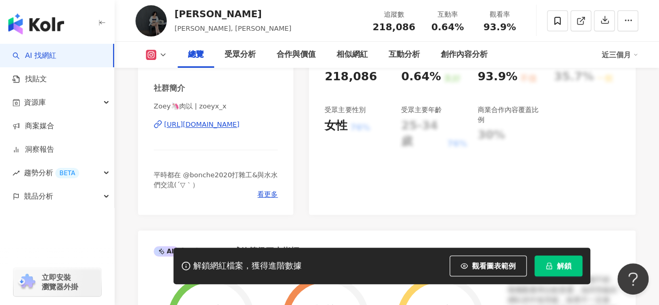
click at [216, 125] on div "https://www.instagram.com/zoeyx_x/" at bounding box center [202, 124] width 76 height 9
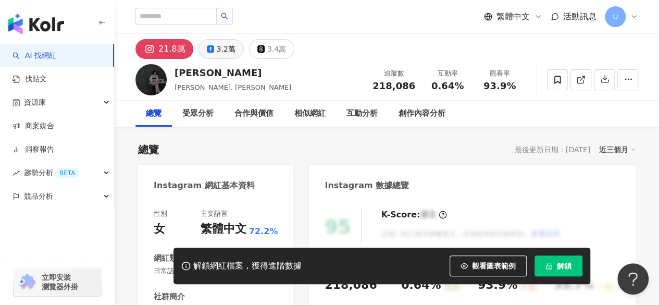
click at [228, 46] on div "3.2萬" at bounding box center [226, 49] width 19 height 15
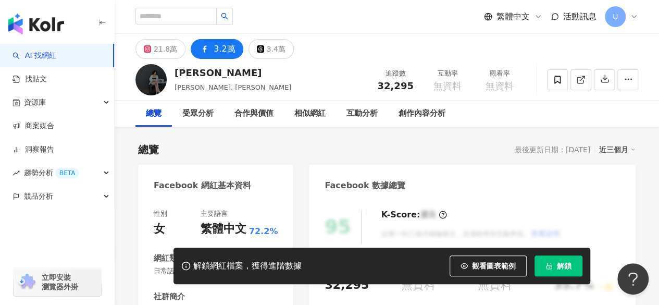
scroll to position [209, 0]
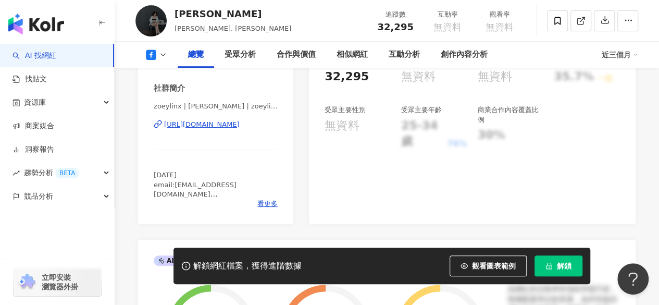
click at [205, 126] on div "https://www.facebook.com/457752260996327" at bounding box center [202, 124] width 76 height 9
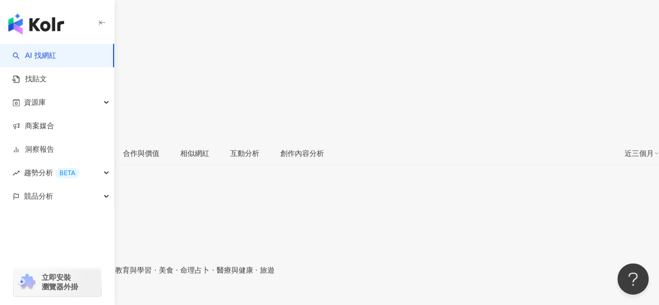
scroll to position [209, 0]
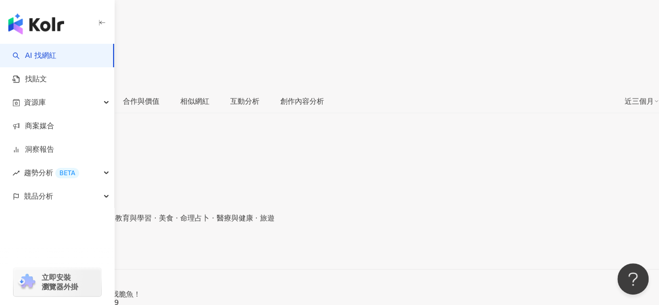
click at [92, 247] on div "[URL][DOMAIN_NAME]" at bounding box center [50, 251] width 81 height 8
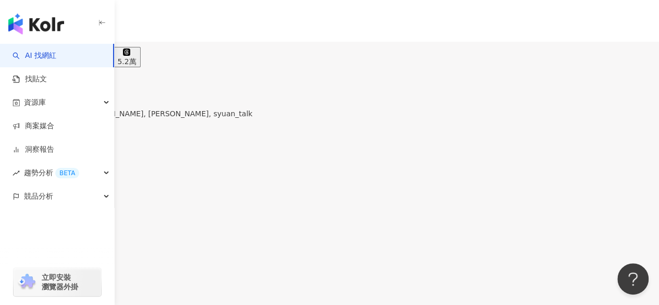
click at [381, 15] on div "繁體中文 活動訊息 U" at bounding box center [329, 104] width 659 height 209
